Goal: Task Accomplishment & Management: Complete application form

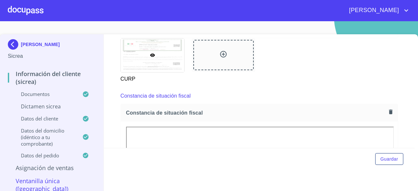
scroll to position [1077, 0]
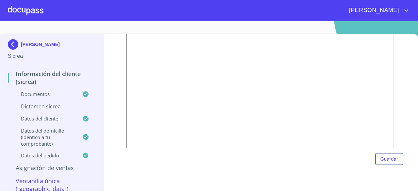
click at [316, 11] on icon "account of current user" at bounding box center [406, 11] width 8 height 8
click at [316, 12] on div at bounding box center [209, 95] width 418 height 191
click at [316, 164] on button "Guardar" at bounding box center [389, 159] width 28 height 12
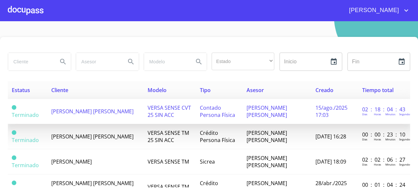
click at [67, 112] on span "[PERSON_NAME] [PERSON_NAME]" at bounding box center [92, 111] width 82 height 7
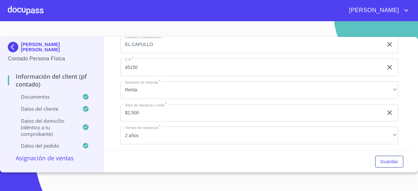
scroll to position [1472, 0]
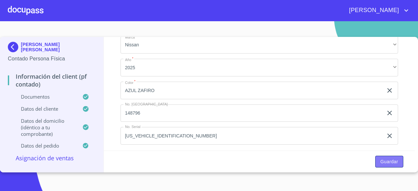
click at [316, 158] on span "Guardar" at bounding box center [389, 162] width 18 height 8
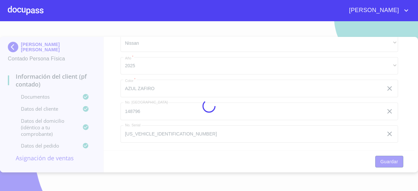
scroll to position [1817, 0]
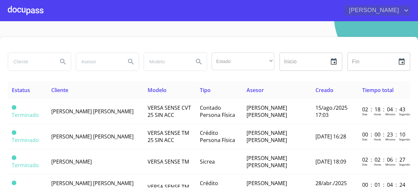
click at [316, 9] on icon "account of current user" at bounding box center [406, 11] width 8 height 8
click at [316, 11] on li "Salir" at bounding box center [399, 14] width 21 height 12
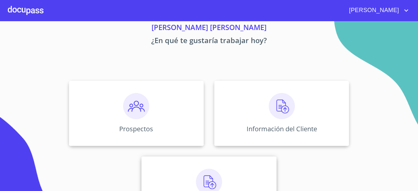
scroll to position [61, 0]
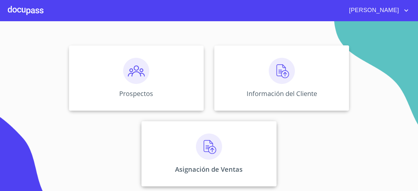
click at [212, 146] on img at bounding box center [209, 146] width 26 height 26
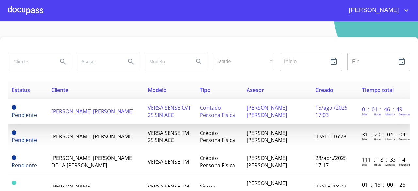
click at [71, 109] on span "[PERSON_NAME] [PERSON_NAME]" at bounding box center [92, 111] width 82 height 7
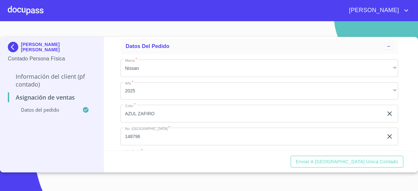
scroll to position [57, 0]
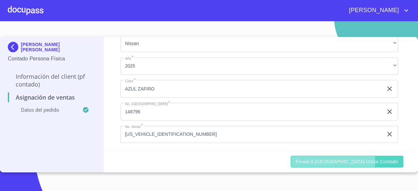
click at [350, 160] on span "Enviar a Ventanilla única contado" at bounding box center [347, 162] width 102 height 8
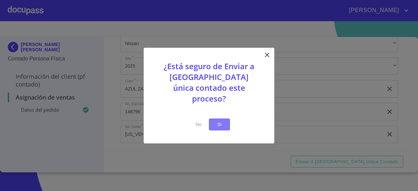
click at [223, 120] on span "Si" at bounding box center [219, 124] width 10 height 8
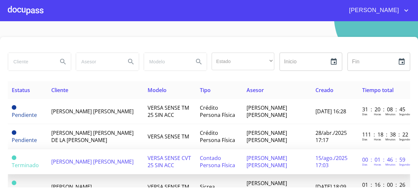
click at [82, 159] on span "[PERSON_NAME] [PERSON_NAME]" at bounding box center [92, 161] width 82 height 7
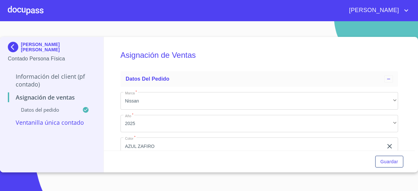
click at [29, 11] on div at bounding box center [26, 10] width 36 height 21
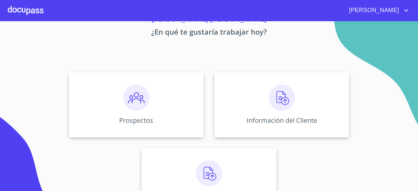
scroll to position [61, 0]
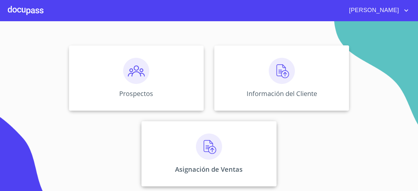
click at [242, 127] on div "Asignación de Ventas" at bounding box center [208, 153] width 135 height 65
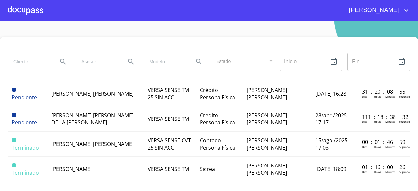
scroll to position [27, 0]
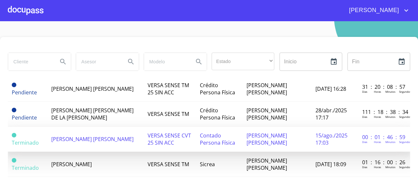
click at [89, 139] on td "[PERSON_NAME] [PERSON_NAME]" at bounding box center [95, 139] width 96 height 25
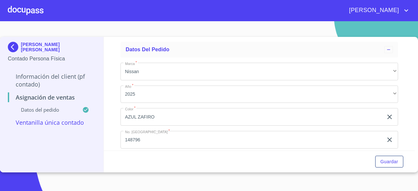
scroll to position [57, 0]
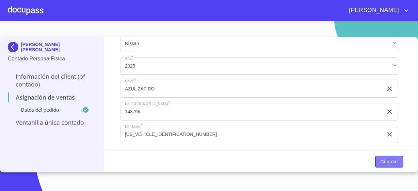
click at [385, 163] on span "Guardar" at bounding box center [389, 162] width 18 height 8
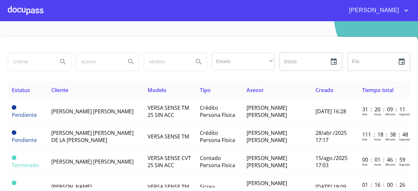
click at [16, 13] on div at bounding box center [26, 10] width 36 height 21
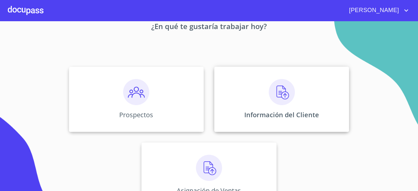
scroll to position [61, 0]
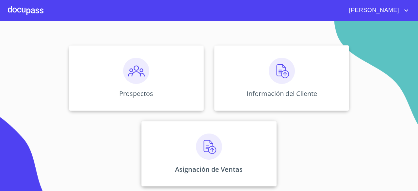
click at [207, 158] on img at bounding box center [209, 146] width 26 height 26
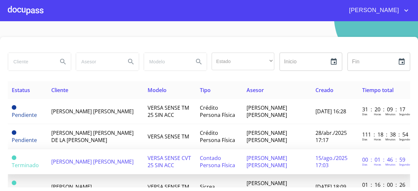
click at [98, 154] on td "[PERSON_NAME] [PERSON_NAME]" at bounding box center [95, 161] width 96 height 25
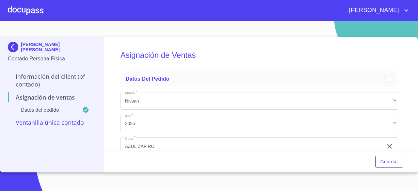
scroll to position [57, 0]
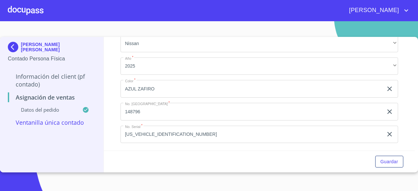
click at [40, 121] on p "Ventanilla única contado" at bounding box center [52, 122] width 88 height 8
click at [39, 121] on p "Ventanilla única contado" at bounding box center [52, 122] width 88 height 8
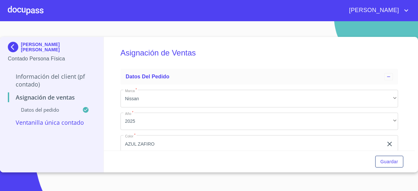
scroll to position [0, 0]
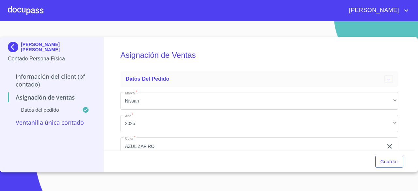
click at [48, 114] on div "Datos del pedido" at bounding box center [52, 112] width 88 height 12
click at [46, 96] on p "Asignación de Ventas" at bounding box center [52, 97] width 88 height 8
click at [45, 106] on div "Asignación de Ventas" at bounding box center [52, 99] width 88 height 13
click at [49, 120] on p "Ventanilla única contado" at bounding box center [52, 122] width 88 height 8
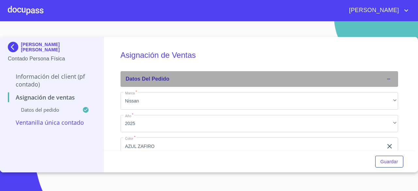
click at [386, 78] on icon at bounding box center [388, 78] width 5 height 5
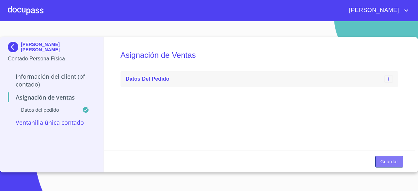
click at [398, 163] on button "Guardar" at bounding box center [389, 162] width 28 height 12
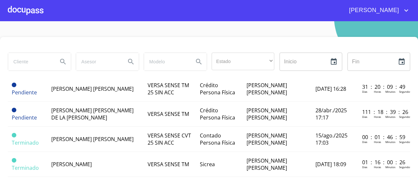
scroll to position [27, 1]
click at [2, 7] on div "[PERSON_NAME]" at bounding box center [209, 10] width 418 height 21
click at [6, 11] on div "[PERSON_NAME]" at bounding box center [209, 10] width 418 height 21
click at [20, 11] on div at bounding box center [26, 10] width 36 height 21
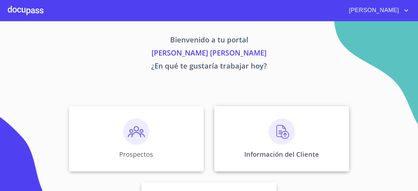
click at [288, 122] on img at bounding box center [282, 131] width 26 height 26
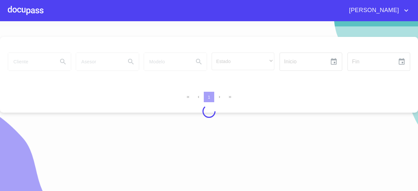
scroll to position [8, 0]
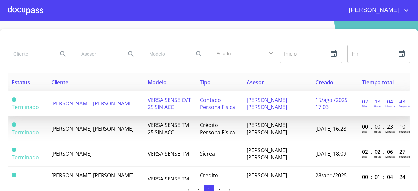
click at [123, 107] on td "[PERSON_NAME] [PERSON_NAME]" at bounding box center [95, 103] width 96 height 25
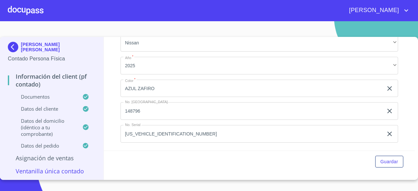
scroll to position [1997, 0]
click at [386, 163] on span "Guardar" at bounding box center [389, 162] width 18 height 8
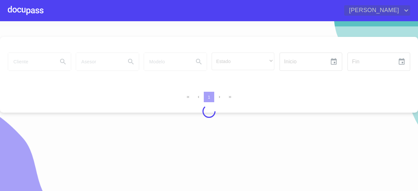
click at [407, 11] on icon "account of current user" at bounding box center [406, 11] width 8 height 8
click at [370, 11] on div at bounding box center [209, 95] width 418 height 191
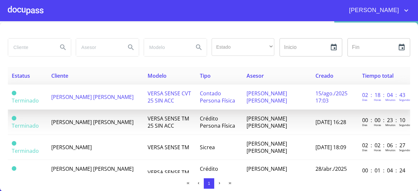
click at [90, 95] on span "[PERSON_NAME] [PERSON_NAME]" at bounding box center [92, 96] width 82 height 7
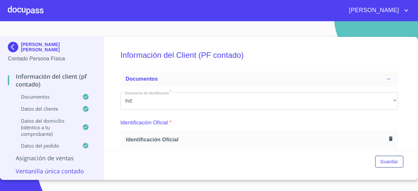
click at [41, 11] on div at bounding box center [26, 10] width 36 height 21
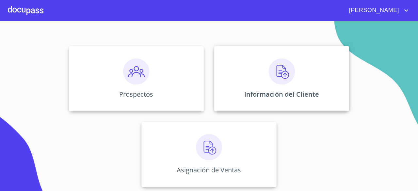
scroll to position [61, 0]
click at [180, 122] on div "Asignación de Ventas" at bounding box center [208, 153] width 135 height 65
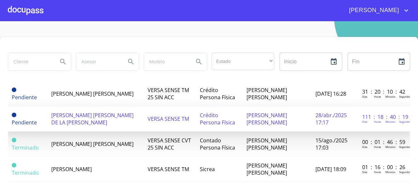
scroll to position [27, 0]
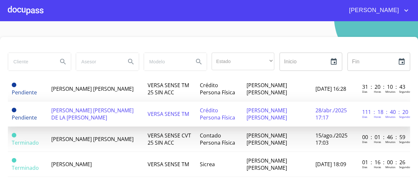
click at [58, 135] on span "[PERSON_NAME] [PERSON_NAME]" at bounding box center [92, 138] width 82 height 7
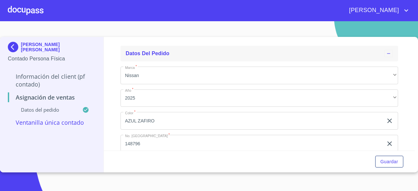
scroll to position [57, 0]
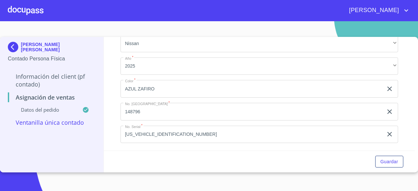
click at [41, 122] on p "Ventanilla única contado" at bounding box center [52, 122] width 88 height 8
click at [394, 162] on span "Guardar" at bounding box center [389, 162] width 18 height 8
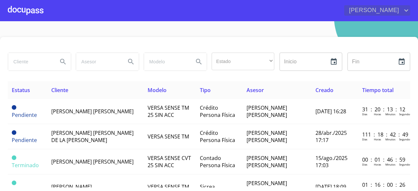
click at [399, 11] on span "[PERSON_NAME]" at bounding box center [373, 10] width 58 height 10
click at [398, 16] on li "Salir" at bounding box center [399, 14] width 21 height 12
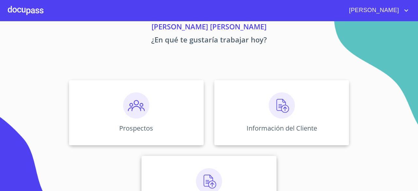
scroll to position [61, 0]
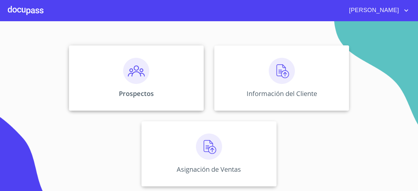
click at [147, 85] on div "Prospectos" at bounding box center [136, 77] width 135 height 65
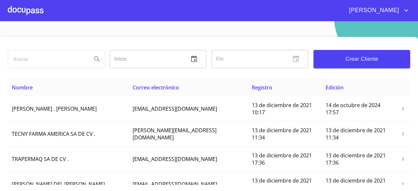
click at [85, 61] on div at bounding box center [56, 59] width 97 height 18
type input "ana lorena"
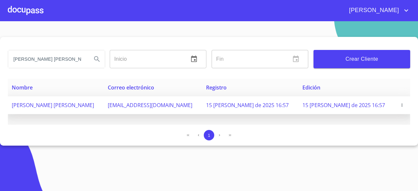
click at [90, 106] on span "[PERSON_NAME] [PERSON_NAME]" at bounding box center [53, 104] width 82 height 7
click at [89, 105] on span "[PERSON_NAME] [PERSON_NAME]" at bounding box center [53, 104] width 82 height 7
click at [60, 105] on span "[PERSON_NAME] [PERSON_NAME]" at bounding box center [53, 104] width 82 height 7
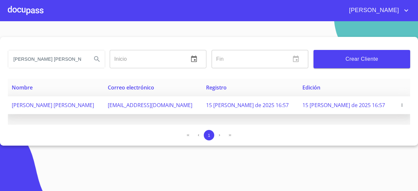
click at [14, 105] on span "[PERSON_NAME] [PERSON_NAME]" at bounding box center [53, 104] width 82 height 7
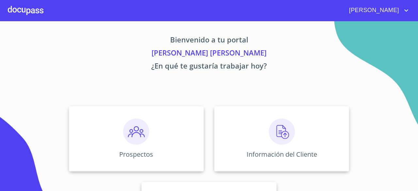
scroll to position [61, 0]
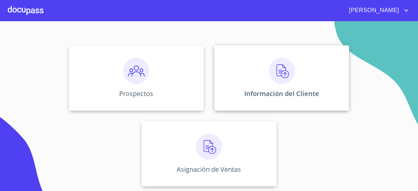
click at [275, 81] on img at bounding box center [282, 71] width 26 height 26
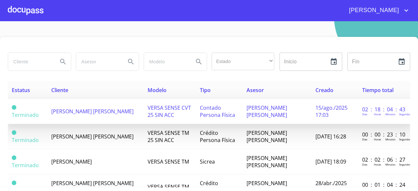
click at [315, 109] on span "15/ago./2025 17:03" at bounding box center [331, 111] width 32 height 14
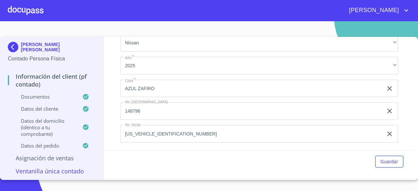
scroll to position [1997, 0]
click at [395, 164] on span "Guardar" at bounding box center [389, 162] width 18 height 8
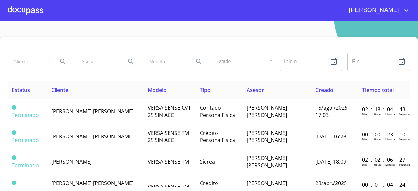
scroll to position [0, 1]
click at [87, 22] on section "Estado ​ ​ Inicio ​ Fin ​ Estatus Cliente Modelo Tipo Asesor Creado Tiempo tota…" at bounding box center [209, 106] width 418 height 170
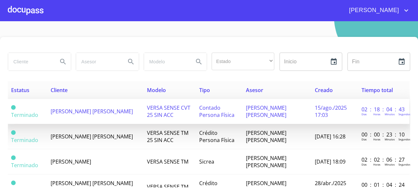
click at [199, 115] on span "Contado Persona Física" at bounding box center [216, 111] width 35 height 14
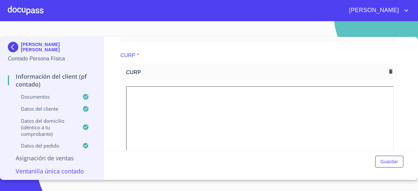
scroll to position [267, 0]
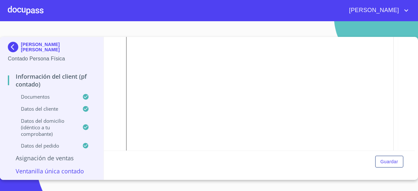
click at [44, 11] on div "[PERSON_NAME]" at bounding box center [226, 10] width 366 height 10
click at [39, 10] on div at bounding box center [26, 10] width 36 height 21
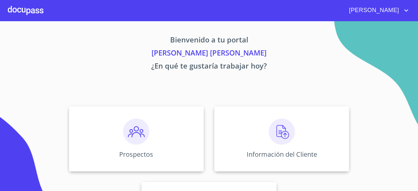
scroll to position [61, 0]
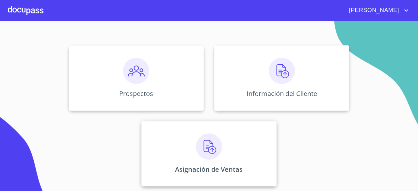
click at [198, 148] on img at bounding box center [209, 146] width 26 height 26
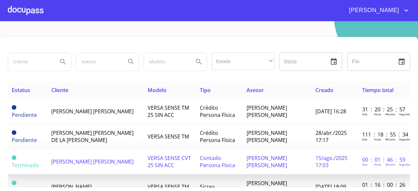
click at [147, 156] on span "VERSA SENSE CVT 25 SIN ACC" at bounding box center [168, 161] width 43 height 14
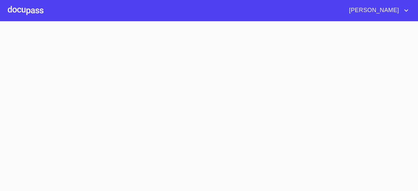
click at [139, 156] on section at bounding box center [209, 106] width 418 height 170
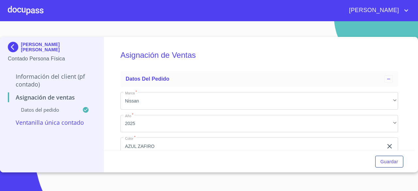
scroll to position [57, 0]
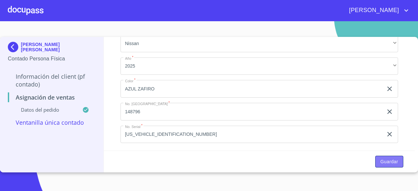
click at [387, 158] on span "Guardar" at bounding box center [389, 162] width 18 height 8
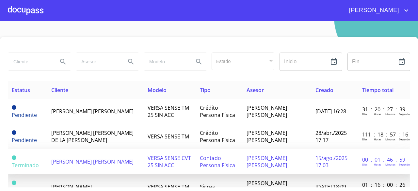
click at [120, 158] on td "[PERSON_NAME] [PERSON_NAME]" at bounding box center [95, 161] width 96 height 25
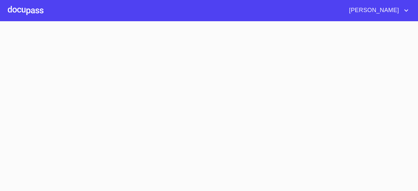
click at [120, 158] on section at bounding box center [209, 106] width 418 height 170
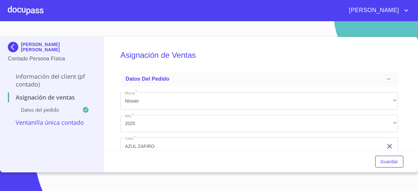
click at [25, 9] on div at bounding box center [26, 10] width 36 height 21
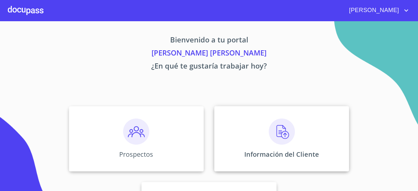
click at [249, 136] on div "Información del Cliente" at bounding box center [281, 138] width 135 height 65
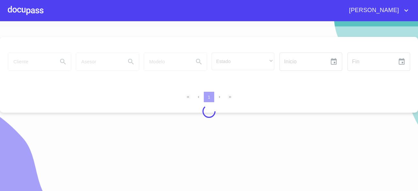
scroll to position [8, 0]
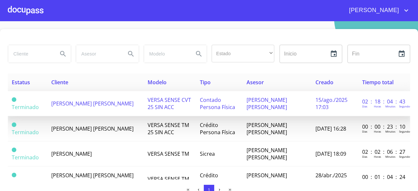
click at [72, 115] on td "[PERSON_NAME] [PERSON_NAME]" at bounding box center [95, 103] width 96 height 25
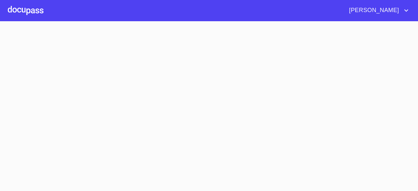
click at [72, 115] on section at bounding box center [209, 106] width 418 height 170
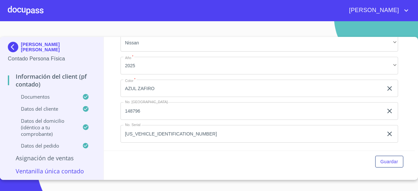
scroll to position [1997, 0]
click at [15, 47] on img at bounding box center [14, 47] width 13 height 10
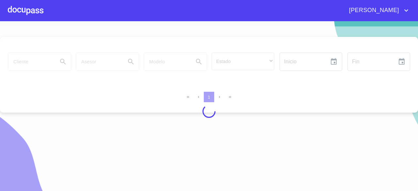
click at [31, 13] on div at bounding box center [26, 10] width 36 height 21
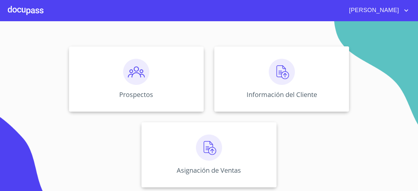
scroll to position [61, 0]
click at [226, 132] on div "Asignación de Ventas" at bounding box center [208, 153] width 135 height 65
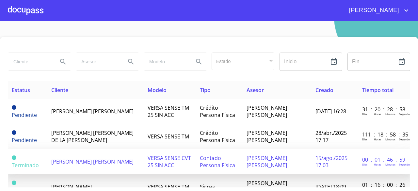
click at [144, 161] on td "VERSA SENSE CVT 25 SIN ACC" at bounding box center [170, 161] width 52 height 25
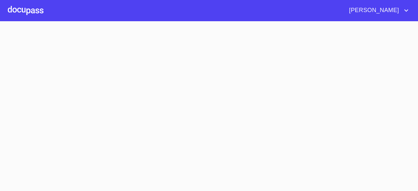
click at [131, 161] on section at bounding box center [209, 106] width 418 height 170
